Goal: Task Accomplishment & Management: Manage account settings

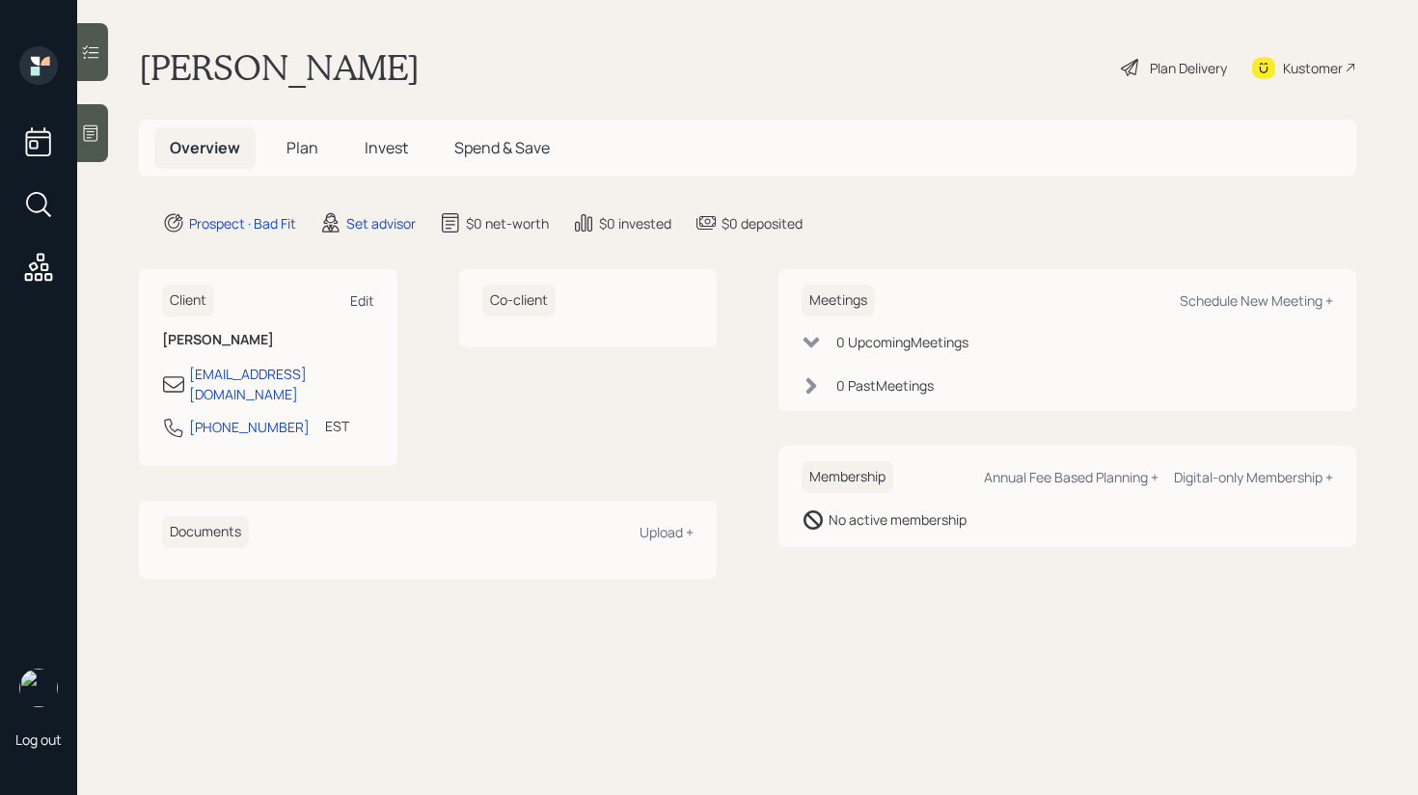
click at [361, 304] on div "Edit" at bounding box center [362, 300] width 24 height 18
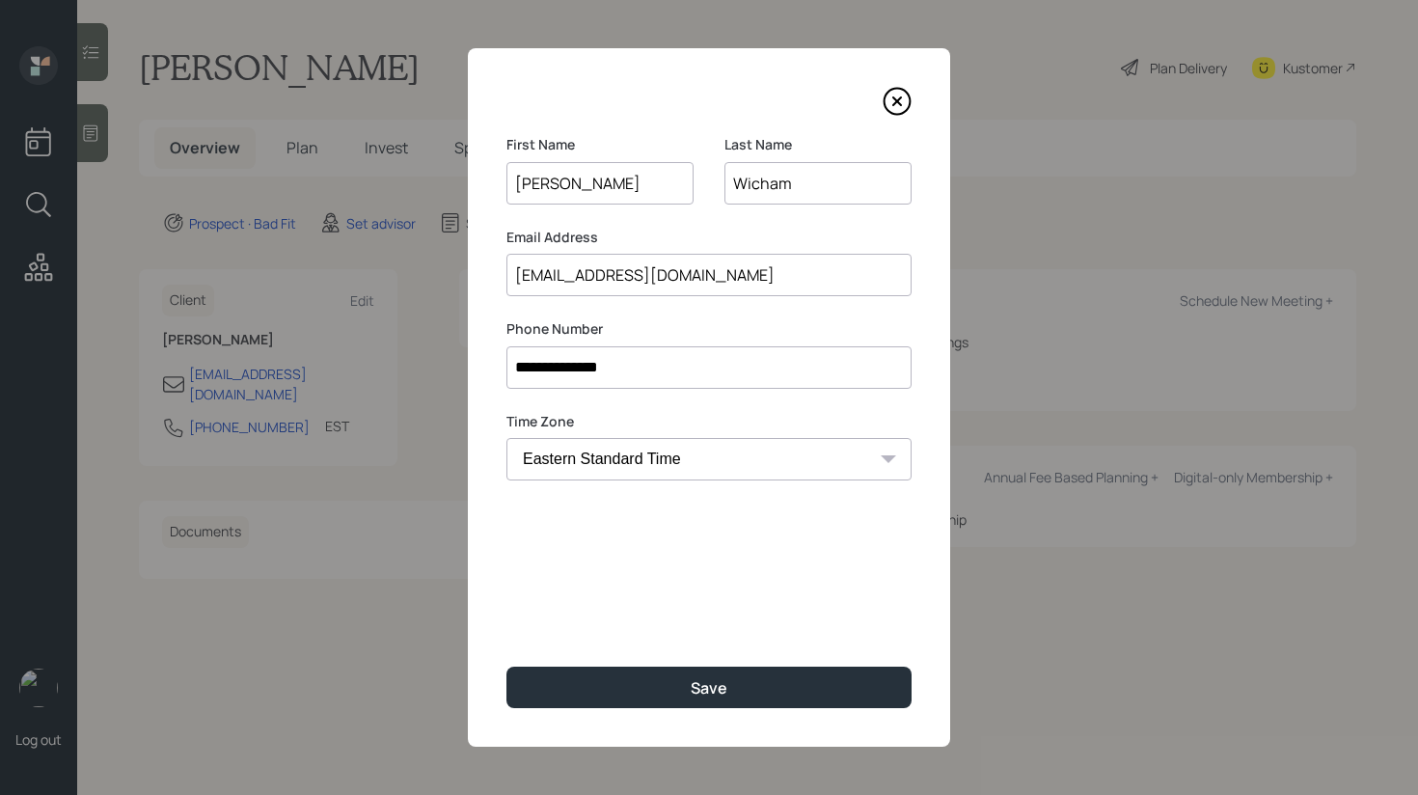
click at [531, 279] on input "[EMAIL_ADDRESS][DOMAIN_NAME]" at bounding box center [709, 275] width 405 height 42
click at [550, 276] on input "[EMAIL_ADDRESS][DOMAIN_NAME]" at bounding box center [709, 275] width 405 height 42
type input "[EMAIL_ADDRESS][DOMAIN_NAME]"
click at [756, 182] on input "Wicham" at bounding box center [818, 183] width 187 height 42
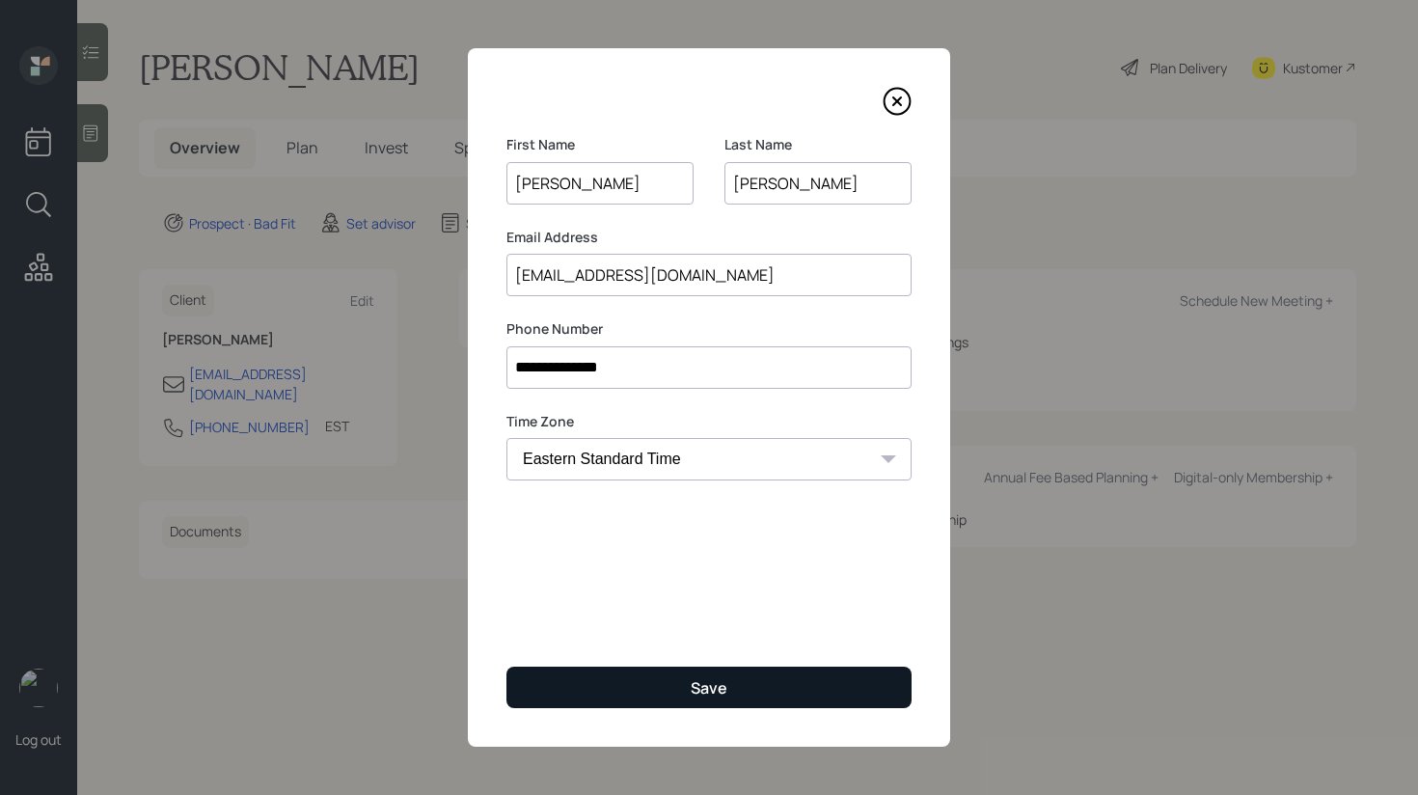
type input "[PERSON_NAME]"
click at [729, 684] on button "Save" at bounding box center [709, 687] width 405 height 41
